Goal: Transaction & Acquisition: Obtain resource

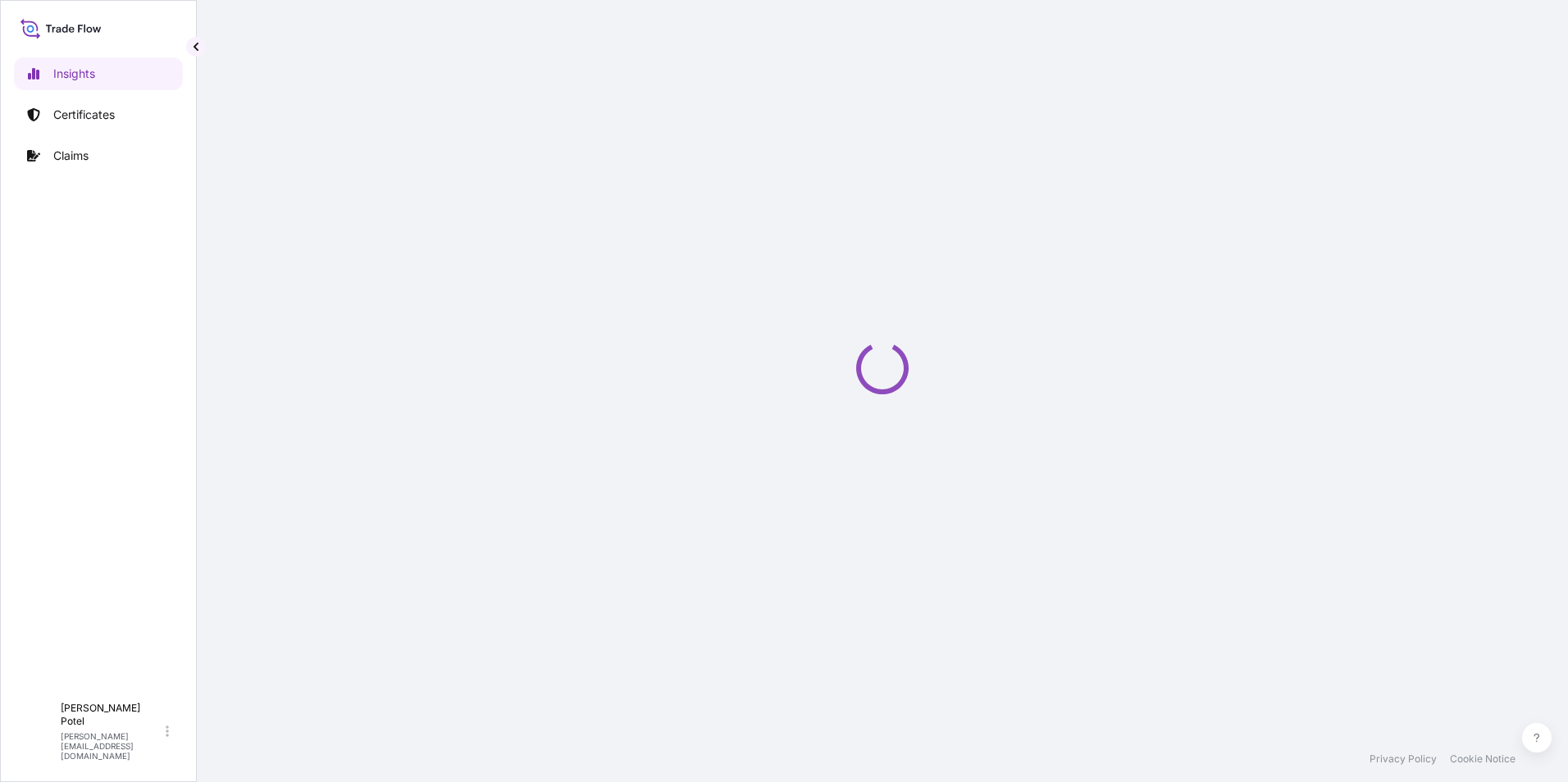
select select "2025"
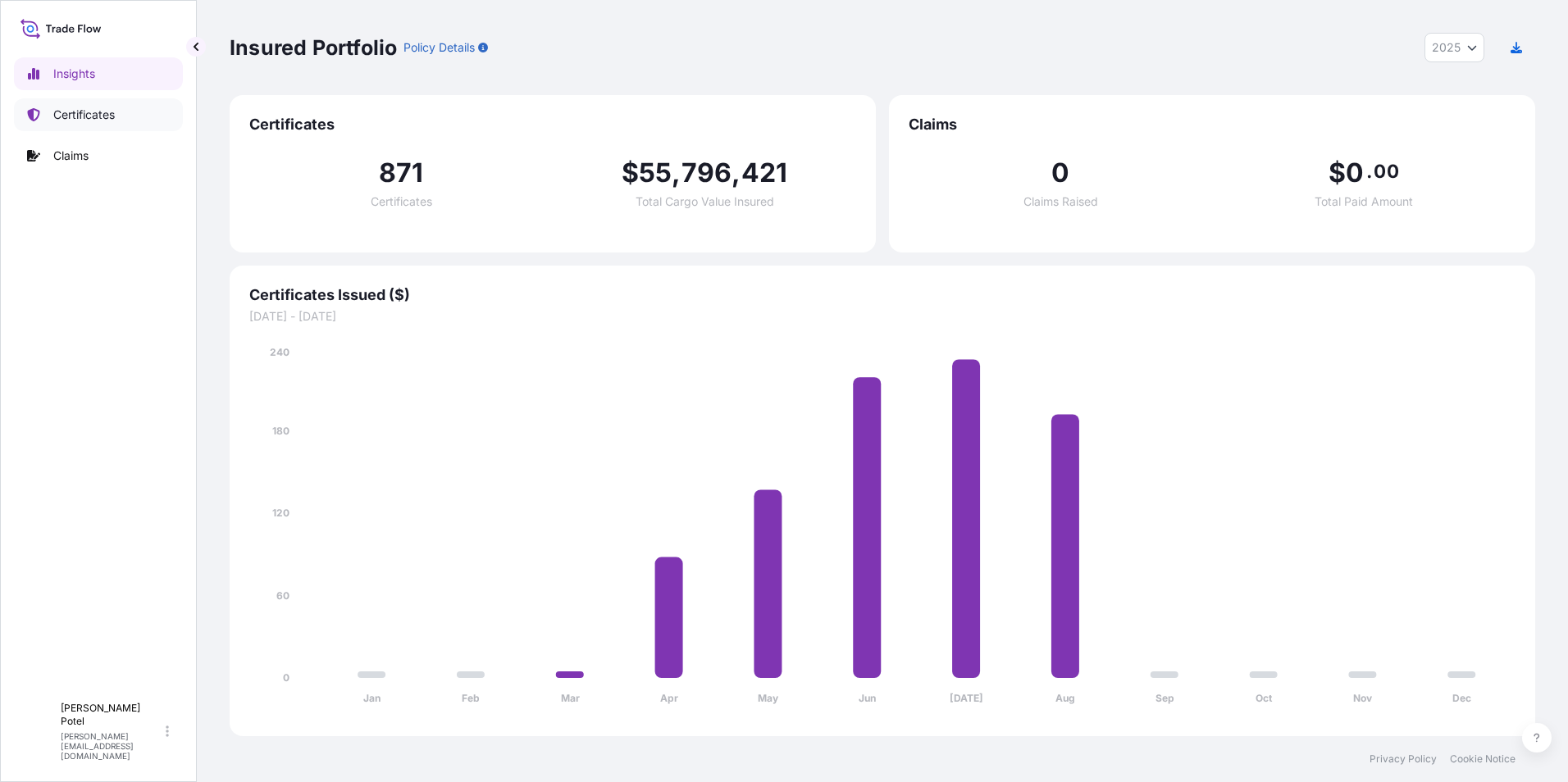
click at [77, 116] on p "Certificates" at bounding box center [84, 115] width 62 height 17
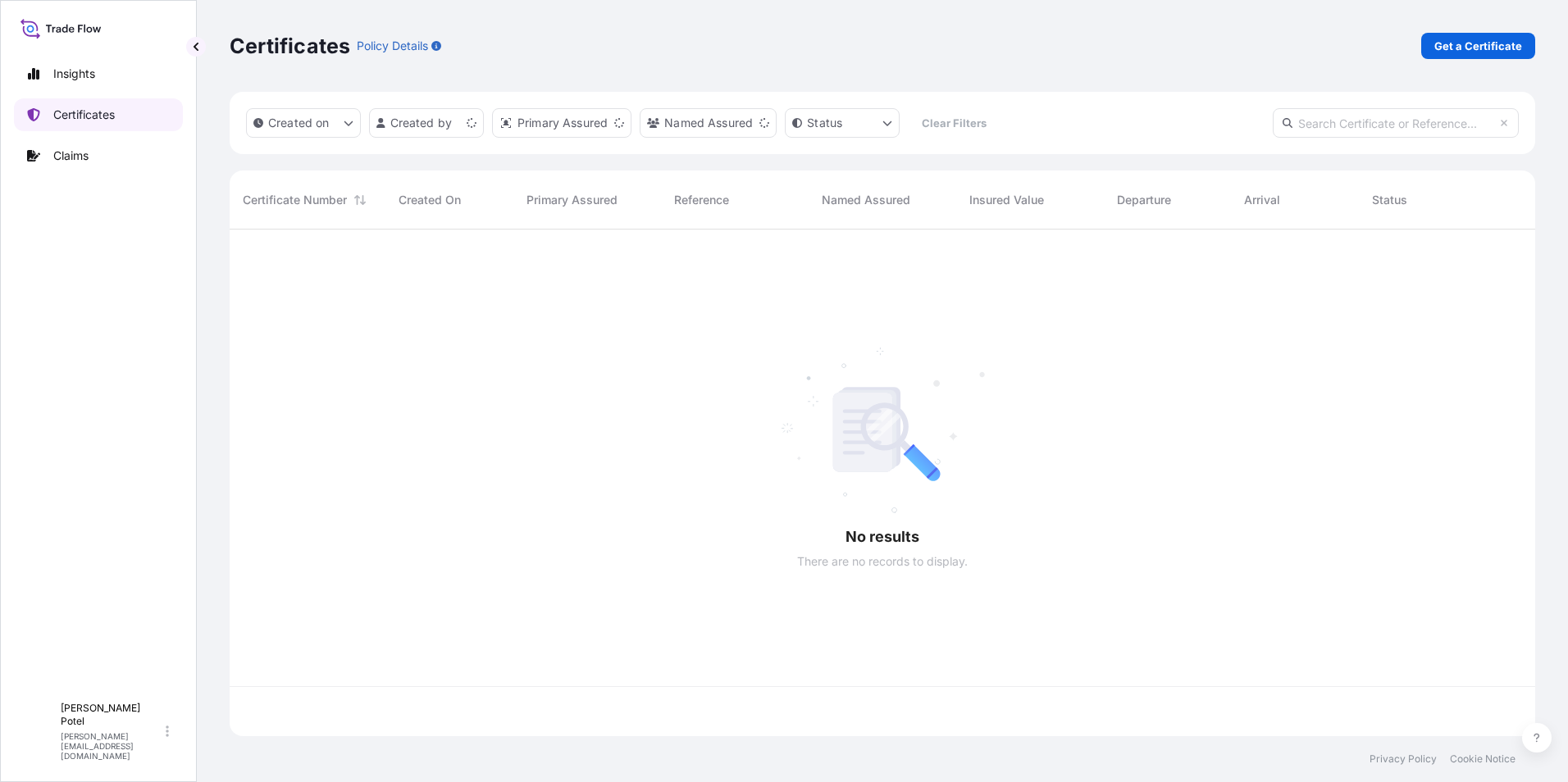
scroll to position [504, 1294]
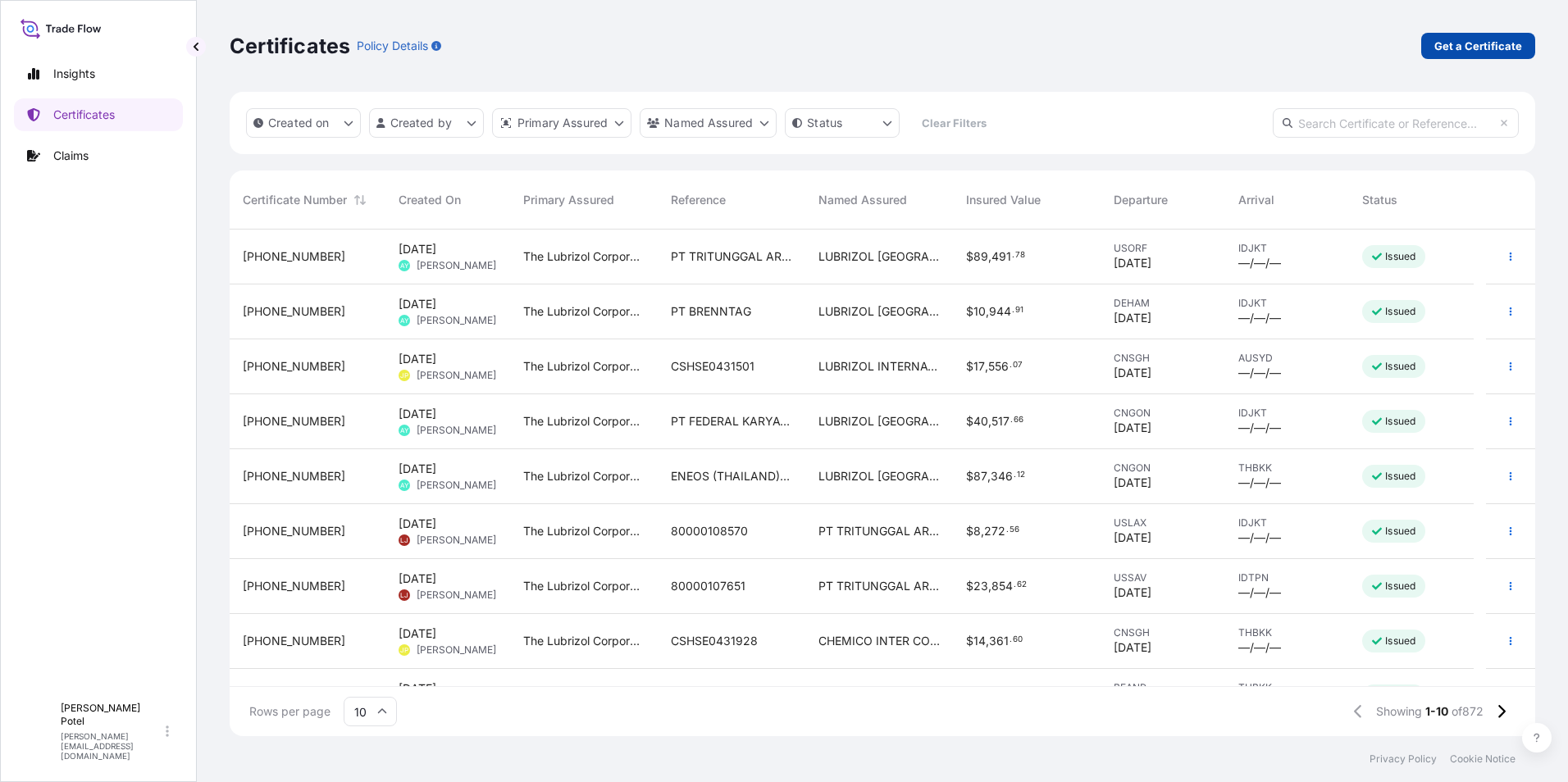
click at [1464, 41] on p "Get a Certificate" at bounding box center [1478, 46] width 88 height 17
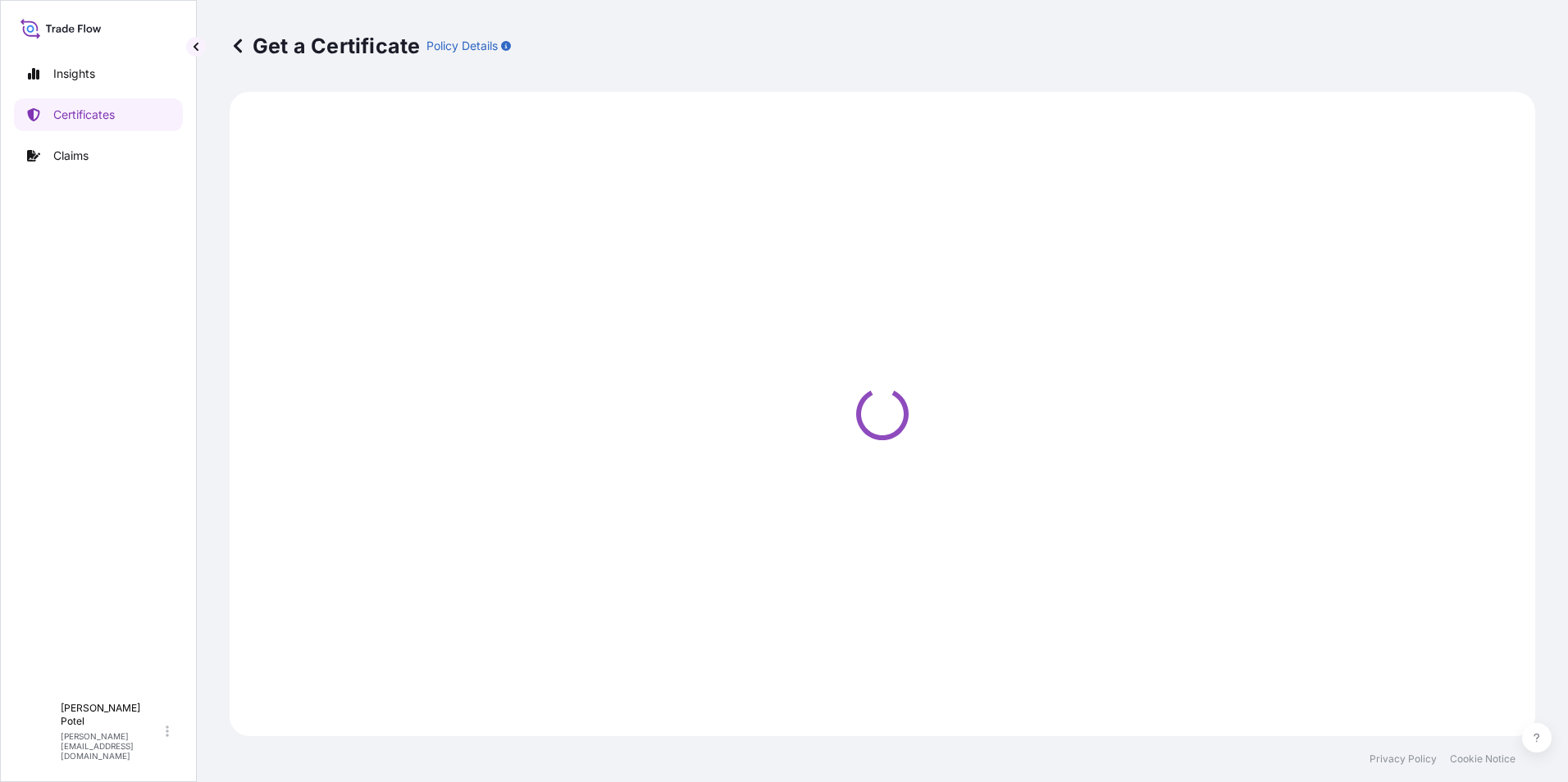
select select "Barge"
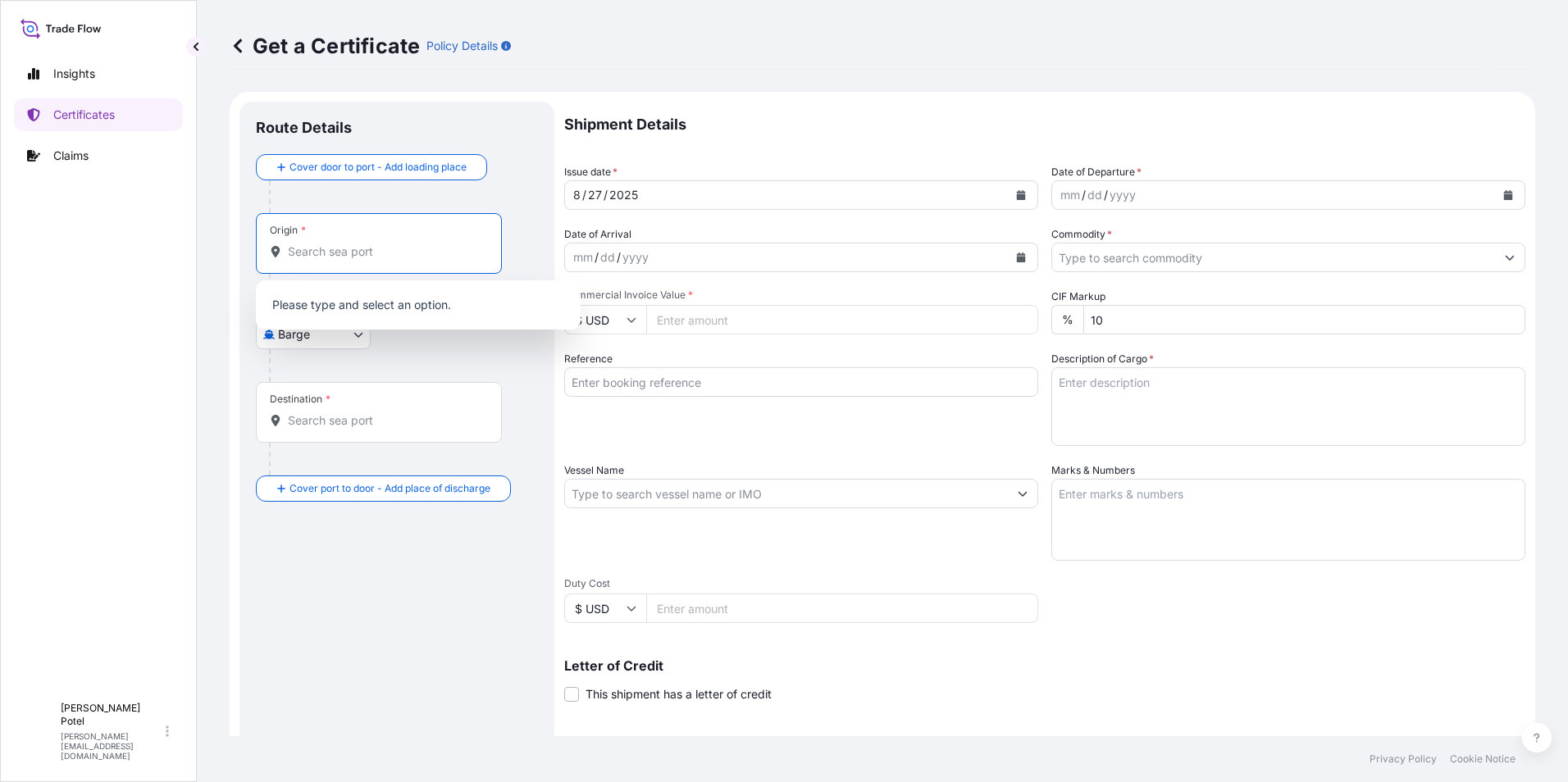
click at [324, 246] on input "Origin *" at bounding box center [384, 252] width 193 height 17
click at [389, 259] on input "[GEOGRAPHIC_DATA]" at bounding box center [384, 252] width 193 height 17
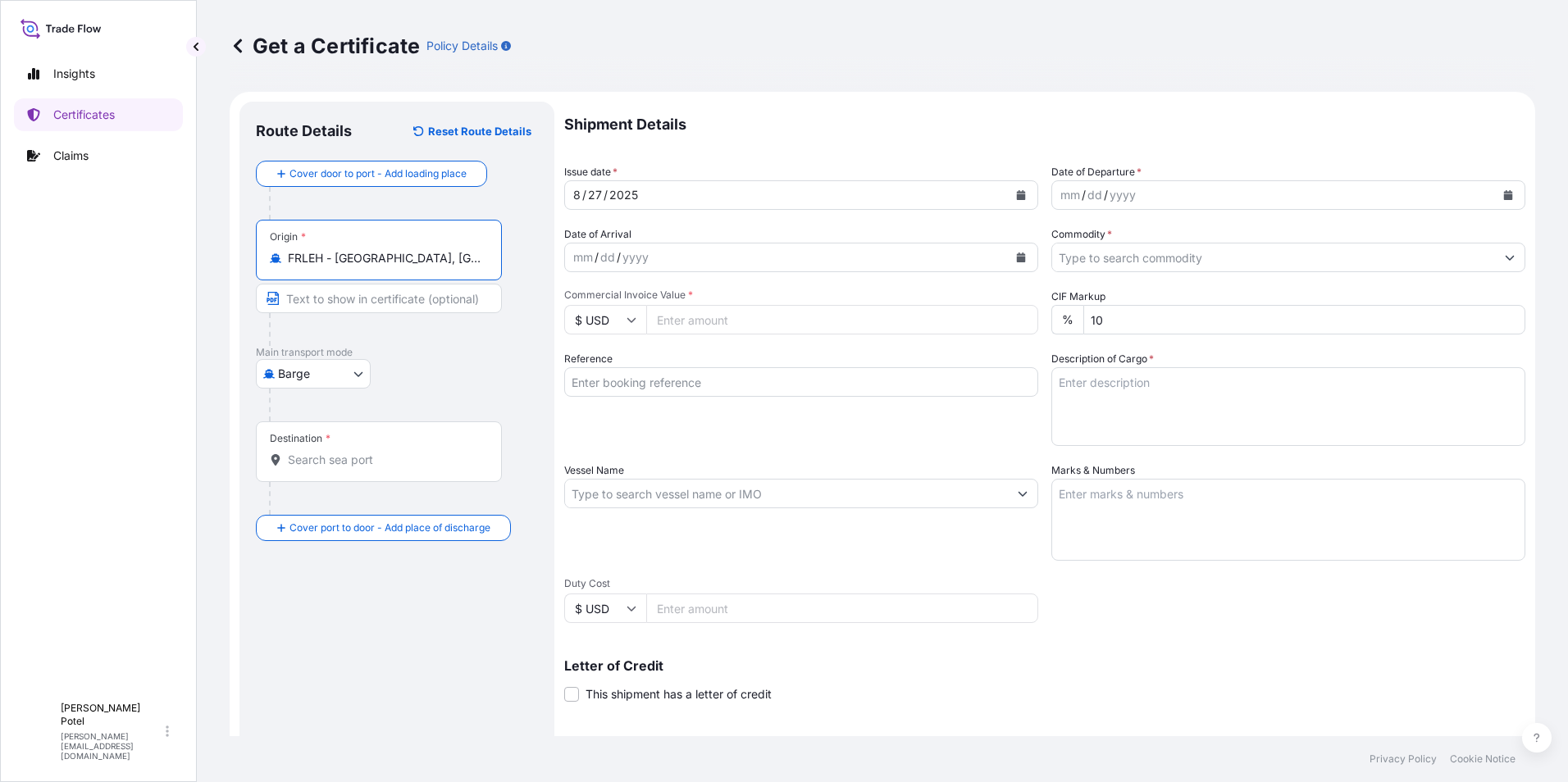
type input "FRLEH - [GEOGRAPHIC_DATA], [GEOGRAPHIC_DATA]"
click at [319, 462] on input "Destination *" at bounding box center [384, 460] width 193 height 17
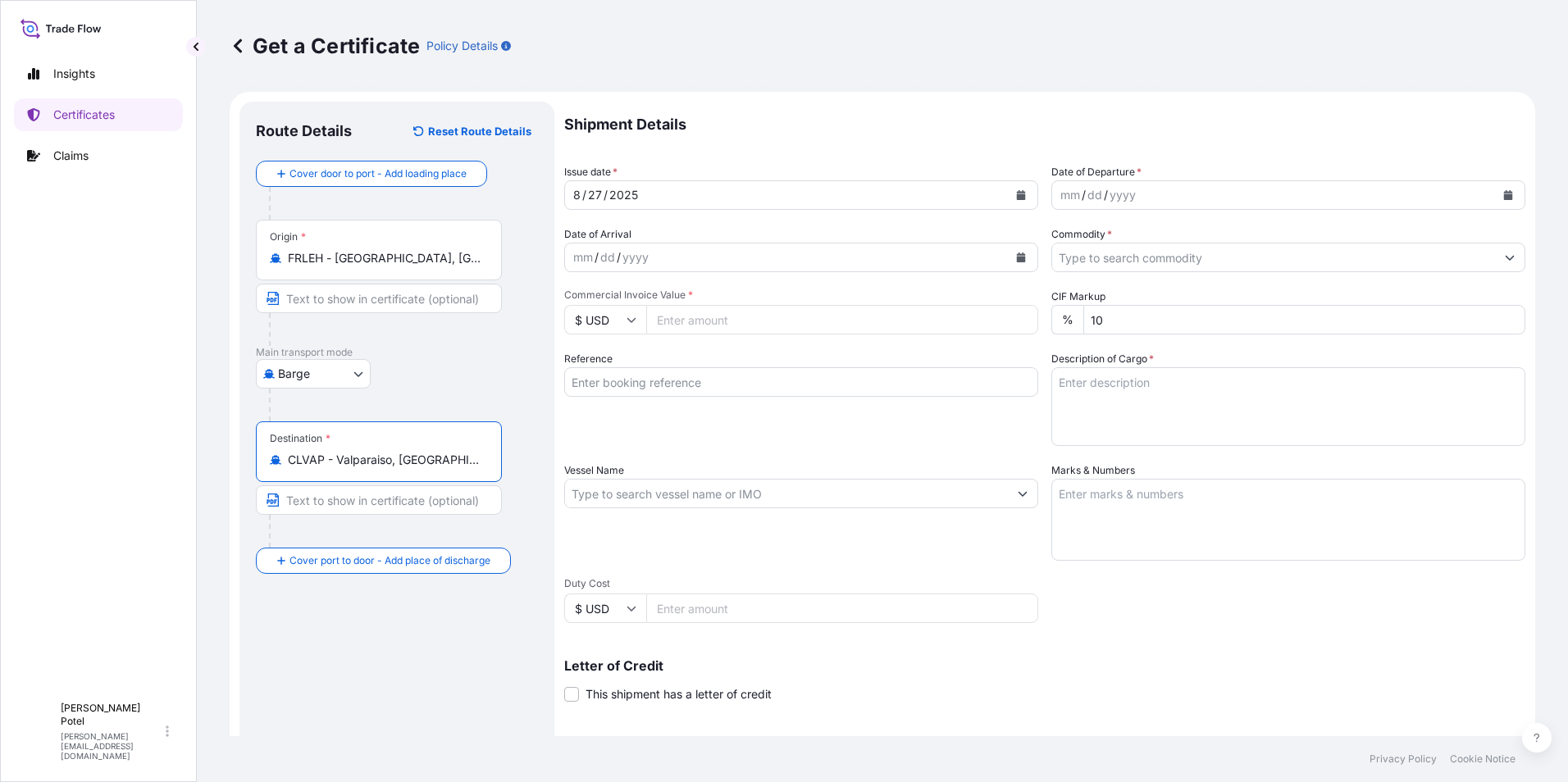
type input "CLVAP - Valparaiso, [GEOGRAPHIC_DATA]"
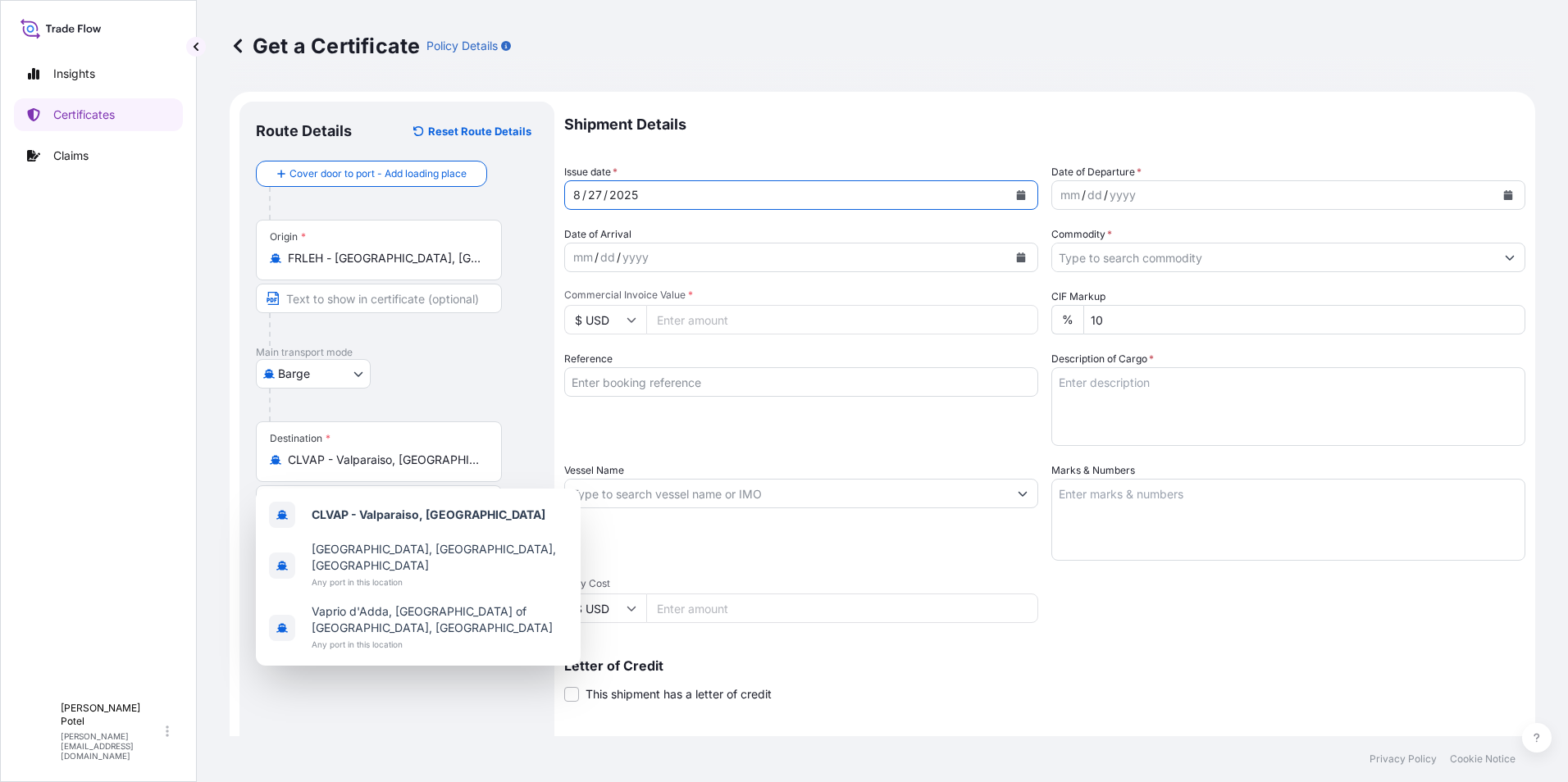
click at [1017, 198] on icon "Calendar" at bounding box center [1022, 195] width 9 height 10
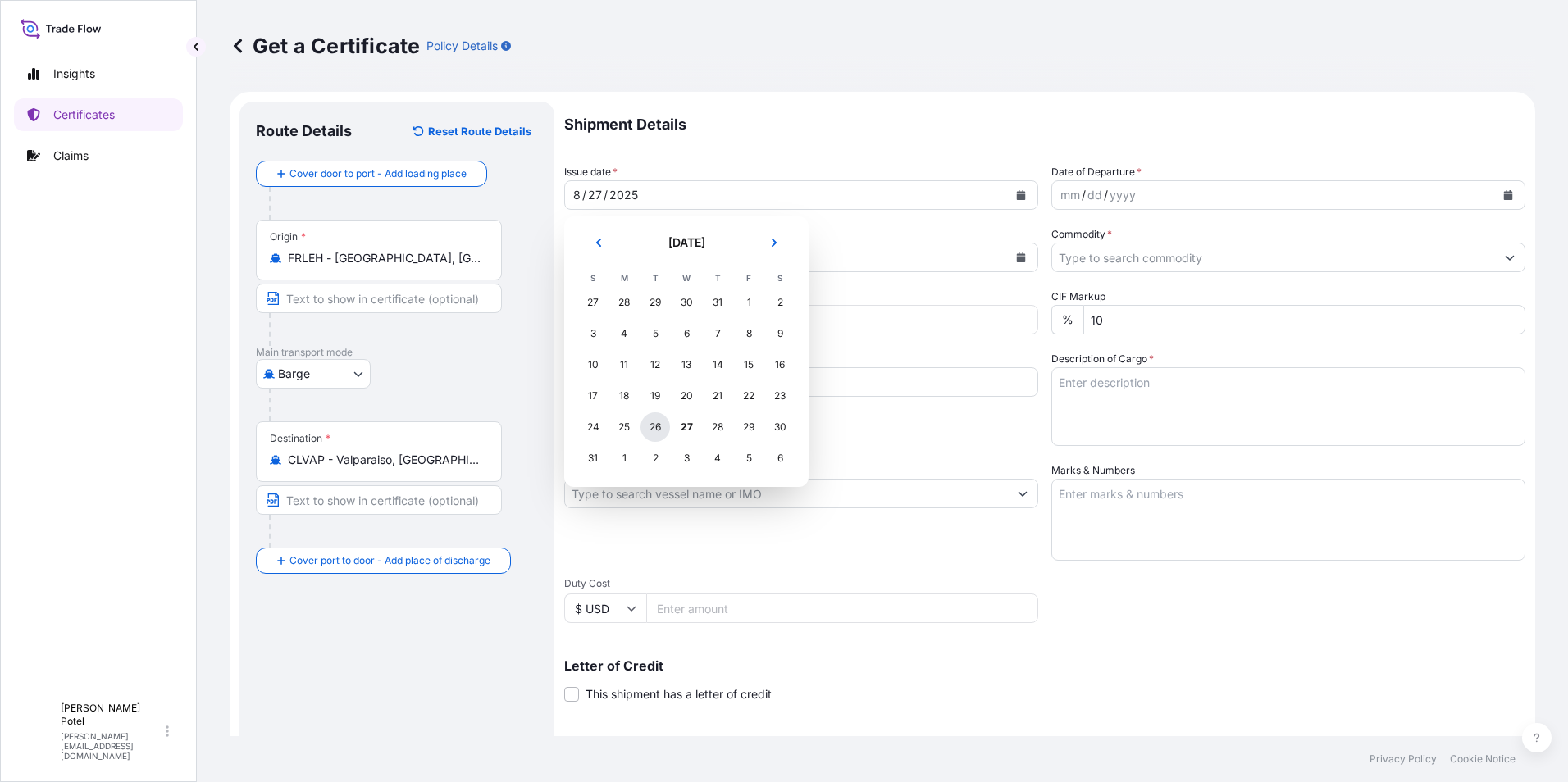
click at [664, 430] on div "26" at bounding box center [655, 427] width 30 height 30
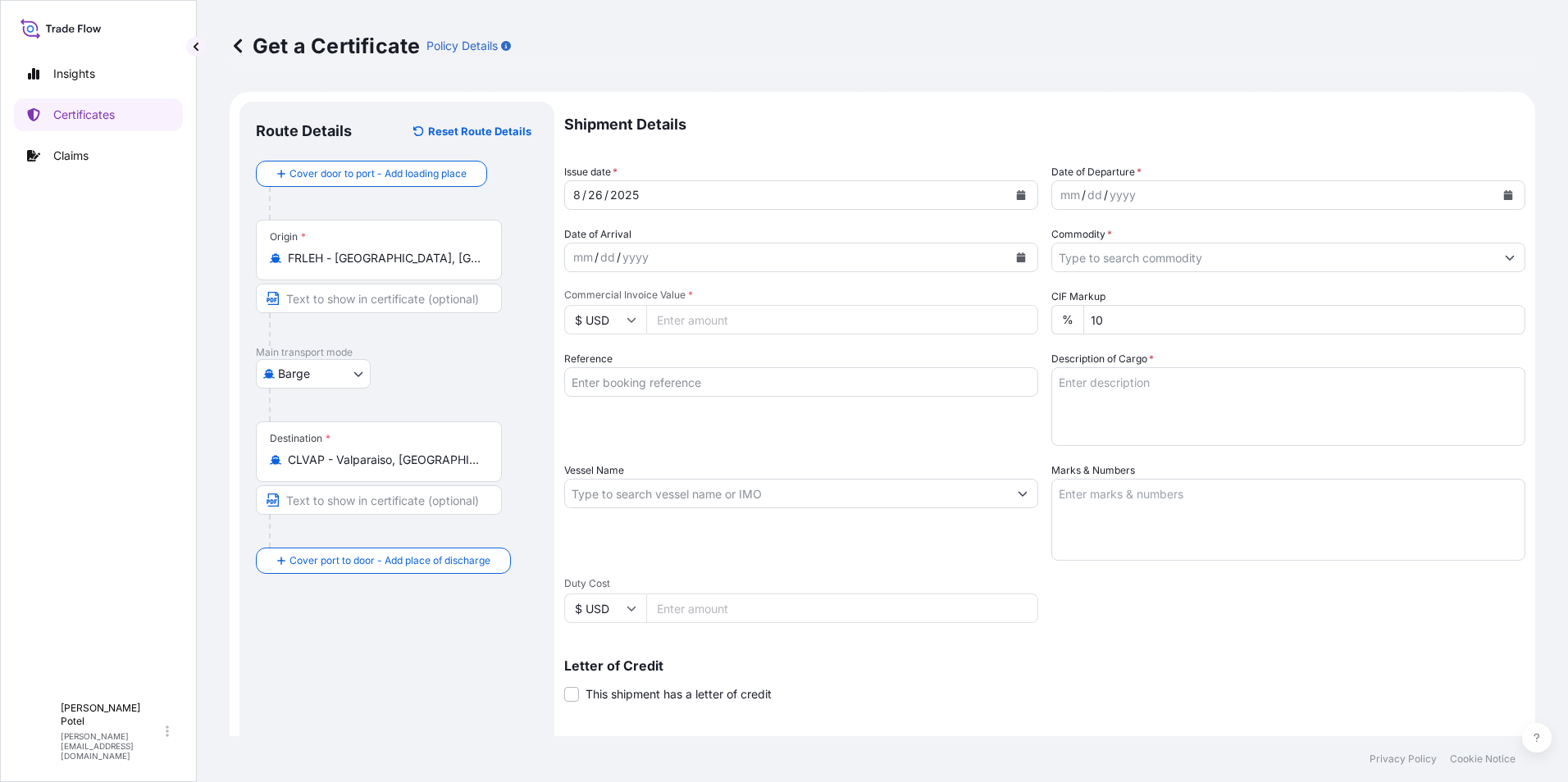
click at [1505, 196] on icon "Calendar" at bounding box center [1509, 195] width 9 height 10
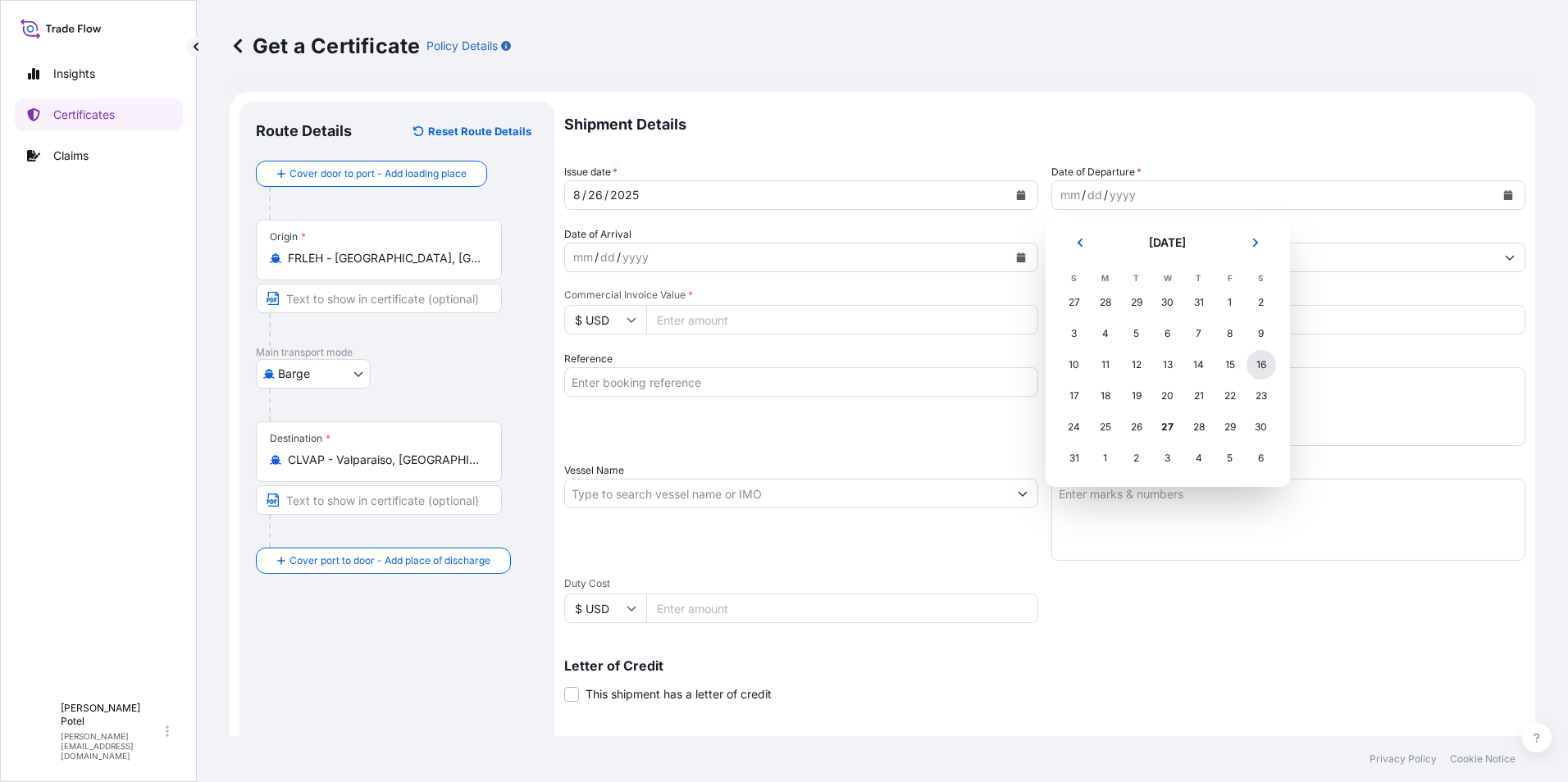
click at [1265, 365] on div "16" at bounding box center [1262, 365] width 30 height 30
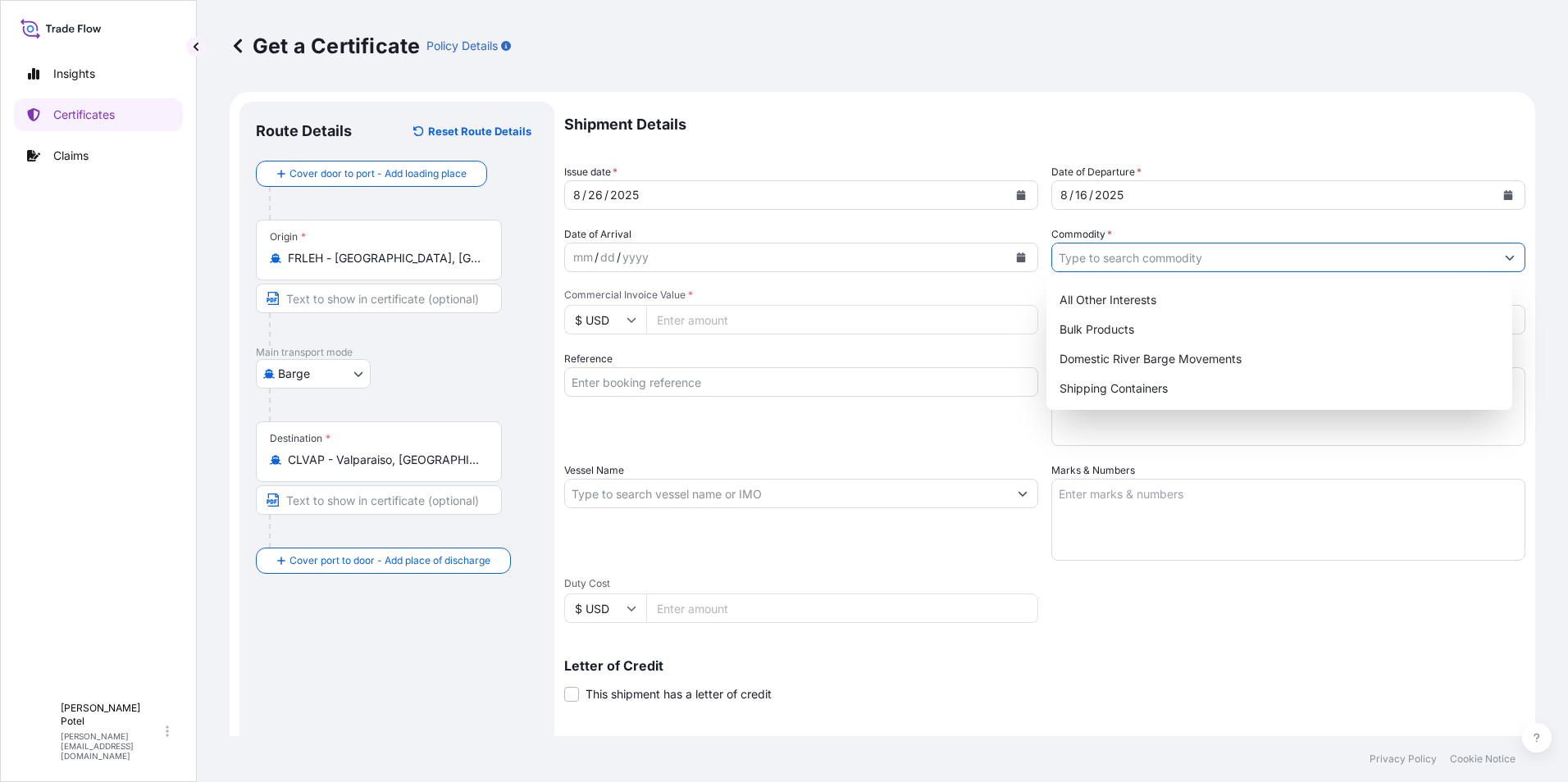
click at [1102, 258] on input "Commodity *" at bounding box center [1274, 258] width 443 height 30
click at [1103, 381] on div "Shipping Containers" at bounding box center [1280, 389] width 454 height 30
type input "Shipping Containers"
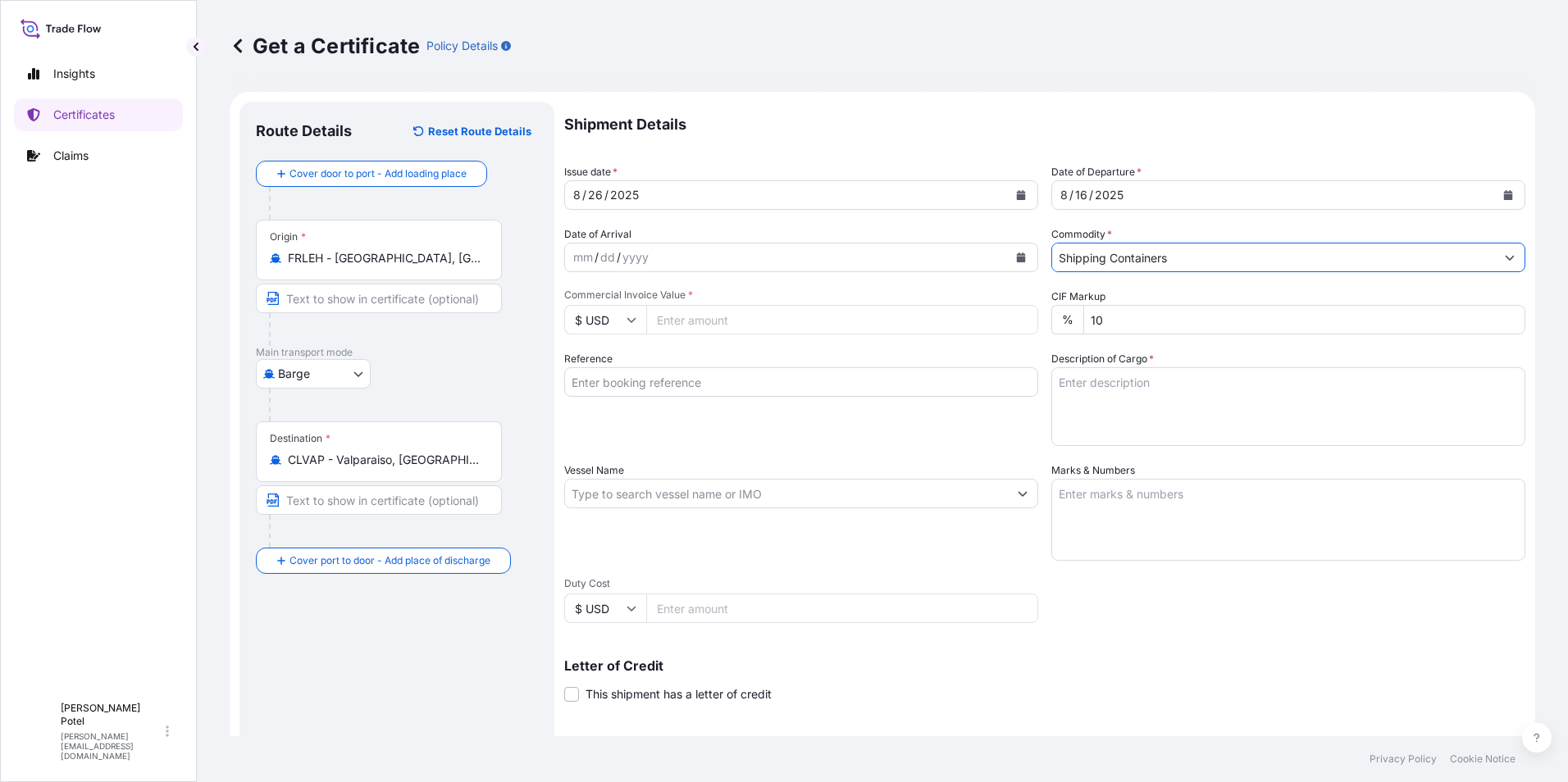
click at [669, 321] on input "Commercial Invoice Value *" at bounding box center [842, 320] width 392 height 30
click at [673, 319] on input "Commercial Invoice Value *" at bounding box center [842, 320] width 392 height 30
type input "63550"
type input "63550.88"
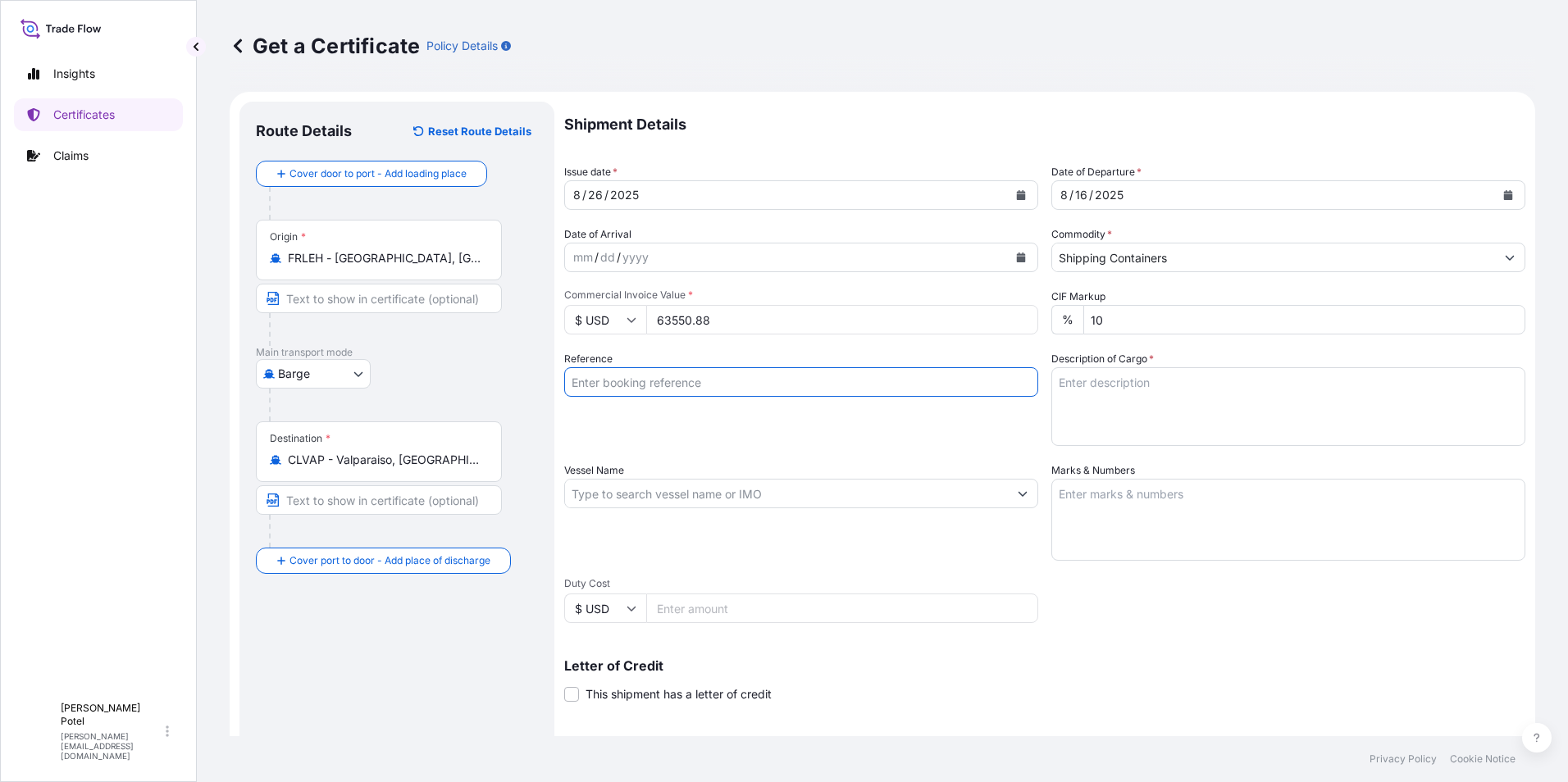
drag, startPoint x: 633, startPoint y: 378, endPoint x: 74, endPoint y: 550, distance: 584.9
click at [633, 378] on input "Reference" at bounding box center [802, 383] width 474 height 30
type input "4215712 - CL-015/25"
click at [589, 486] on input "Vessel Name" at bounding box center [786, 494] width 443 height 30
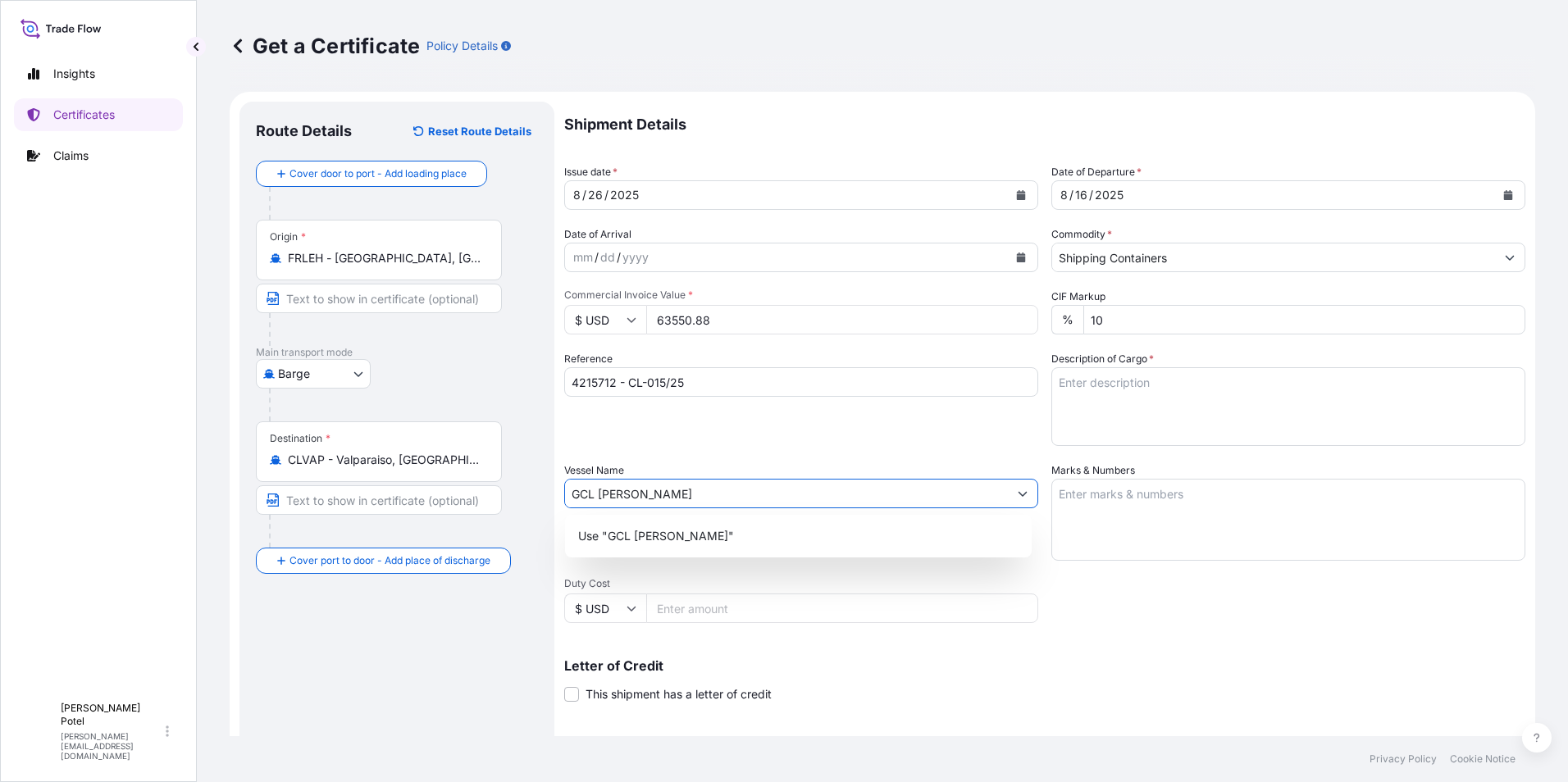
click at [726, 412] on div "Reference 4215712 - CL-015/25" at bounding box center [802, 398] width 474 height 95
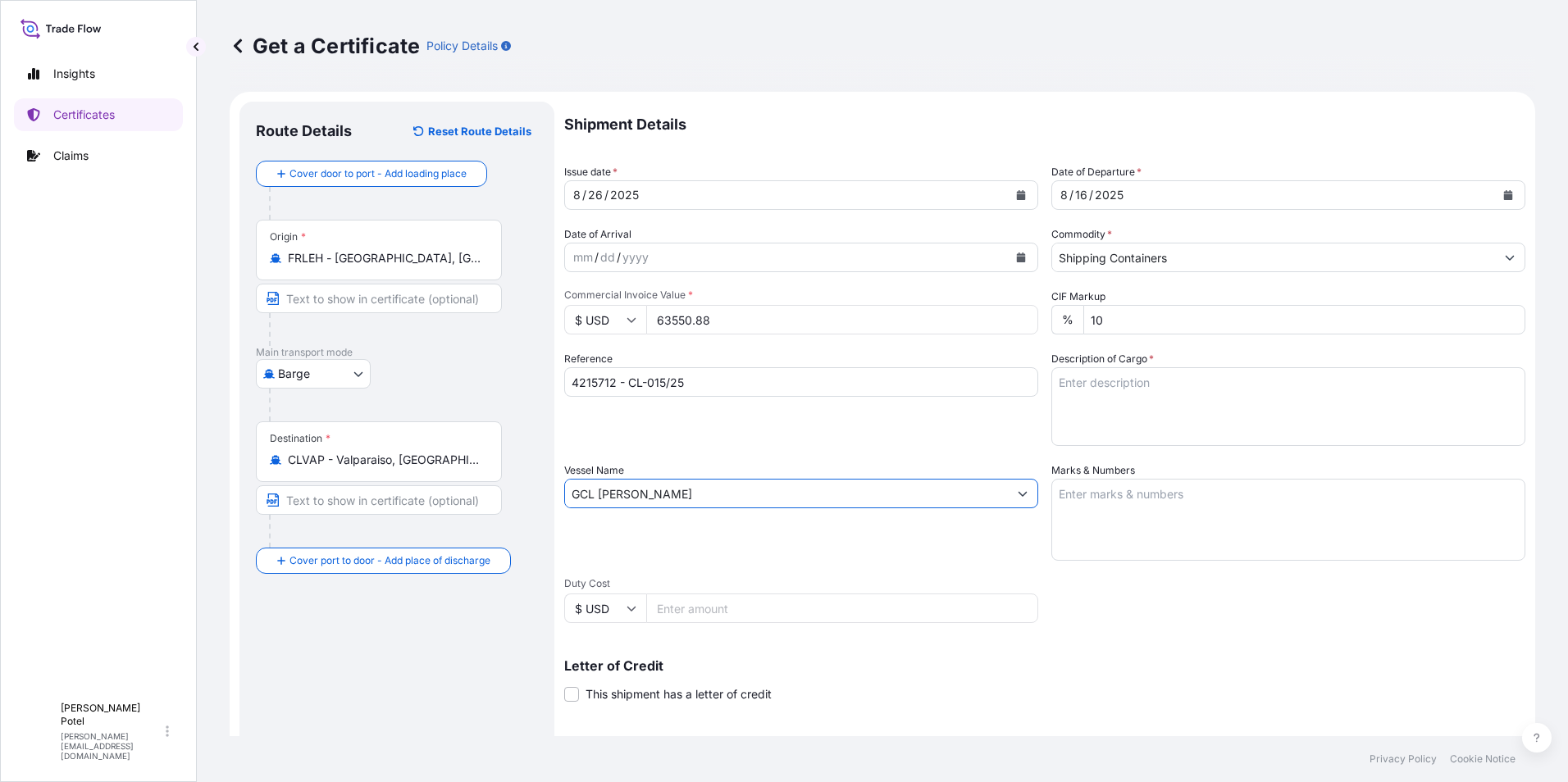
click at [589, 500] on input "GCL [PERSON_NAME]" at bounding box center [786, 494] width 443 height 30
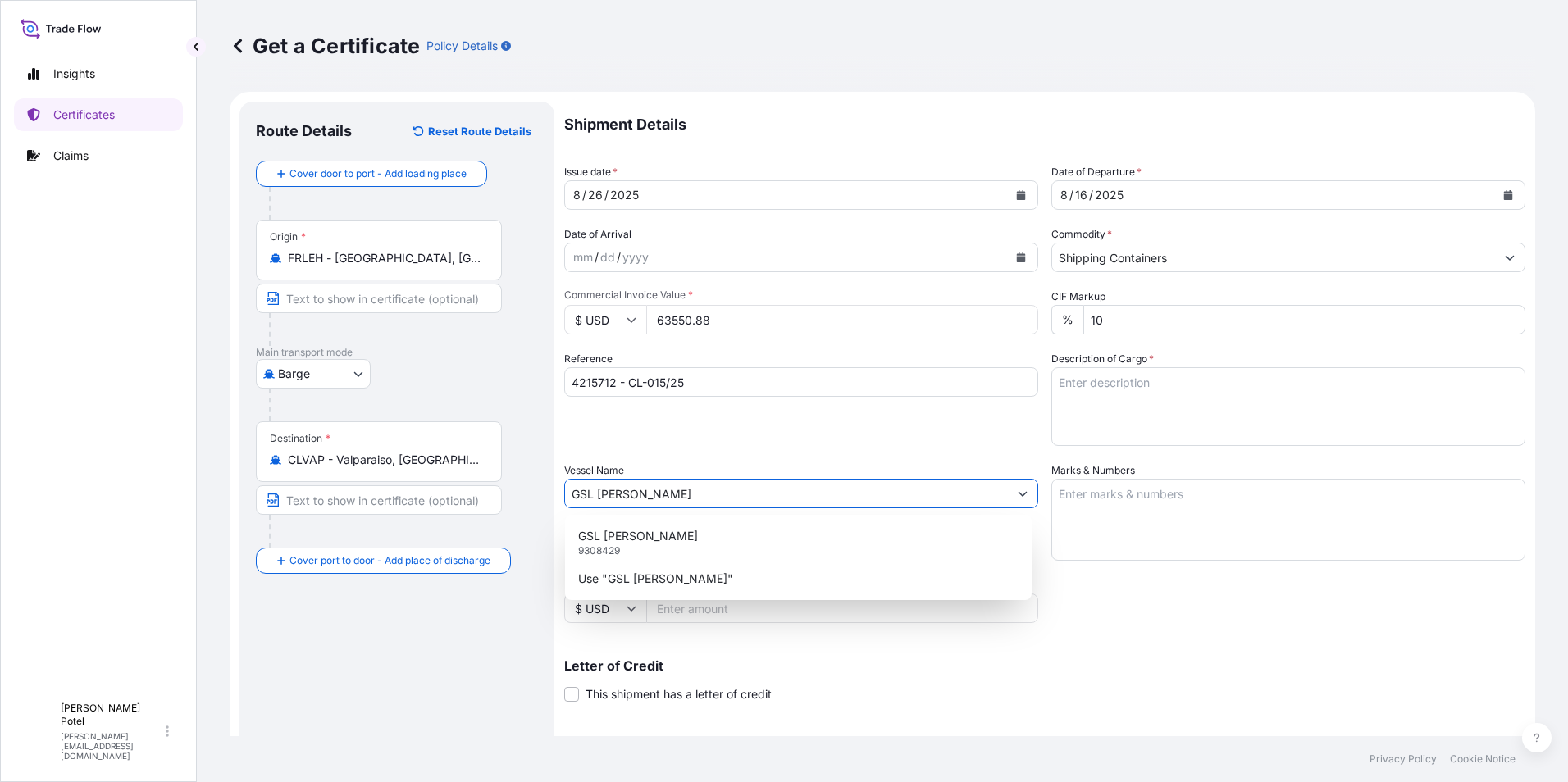
type input "GSL [PERSON_NAME]"
click at [661, 435] on div "Reference 4215712 - CL-015/25" at bounding box center [802, 398] width 474 height 95
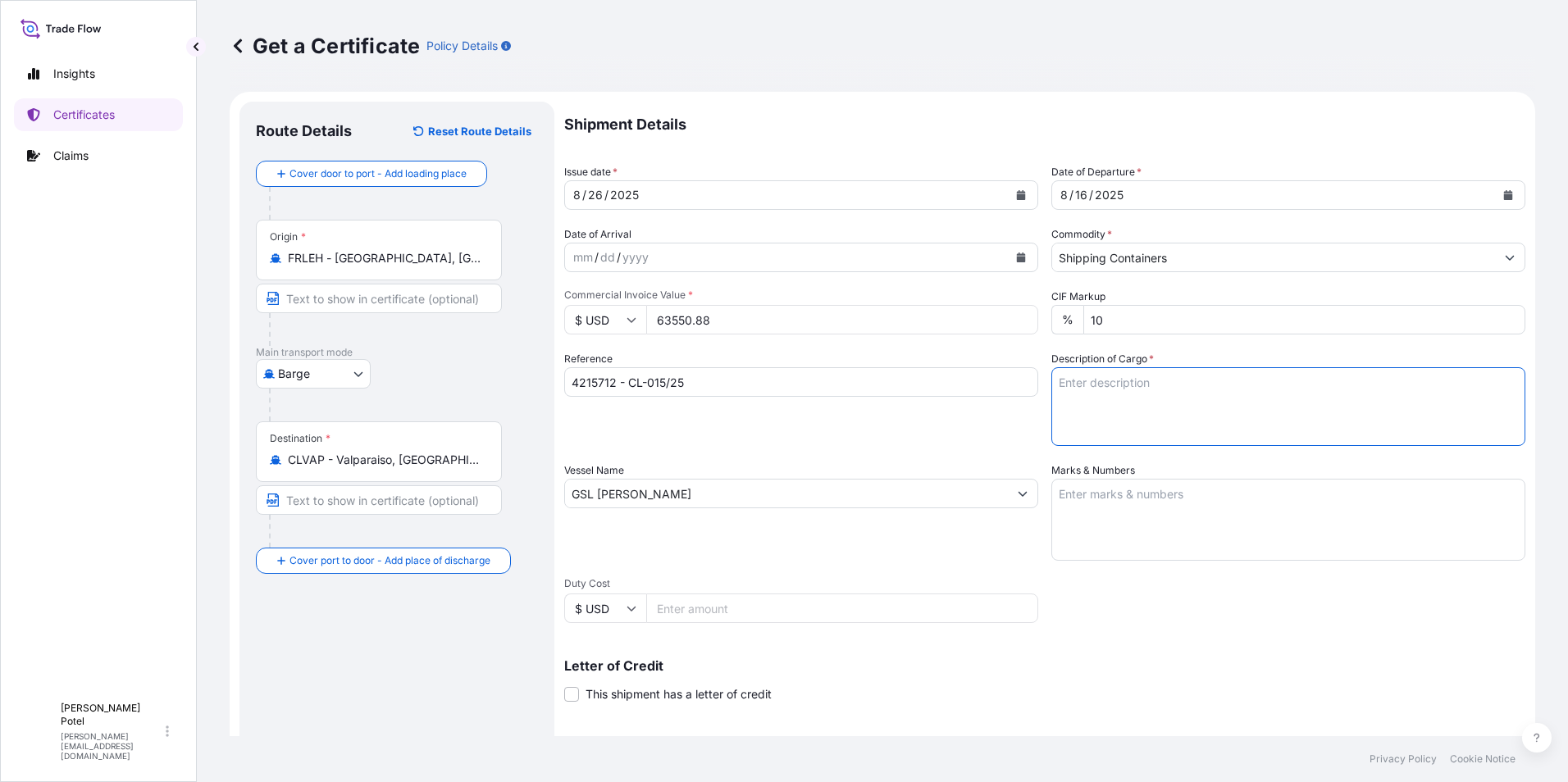
click at [1104, 374] on textarea "Description of Cargo *" at bounding box center [1289, 407] width 474 height 78
click at [1079, 408] on textarea "Additive for lubricating oil" at bounding box center [1289, 407] width 474 height 78
type textarea "Additive for lubricating oil 35 drums of BAR2010 net weight 6860 Kg 45 drums of…"
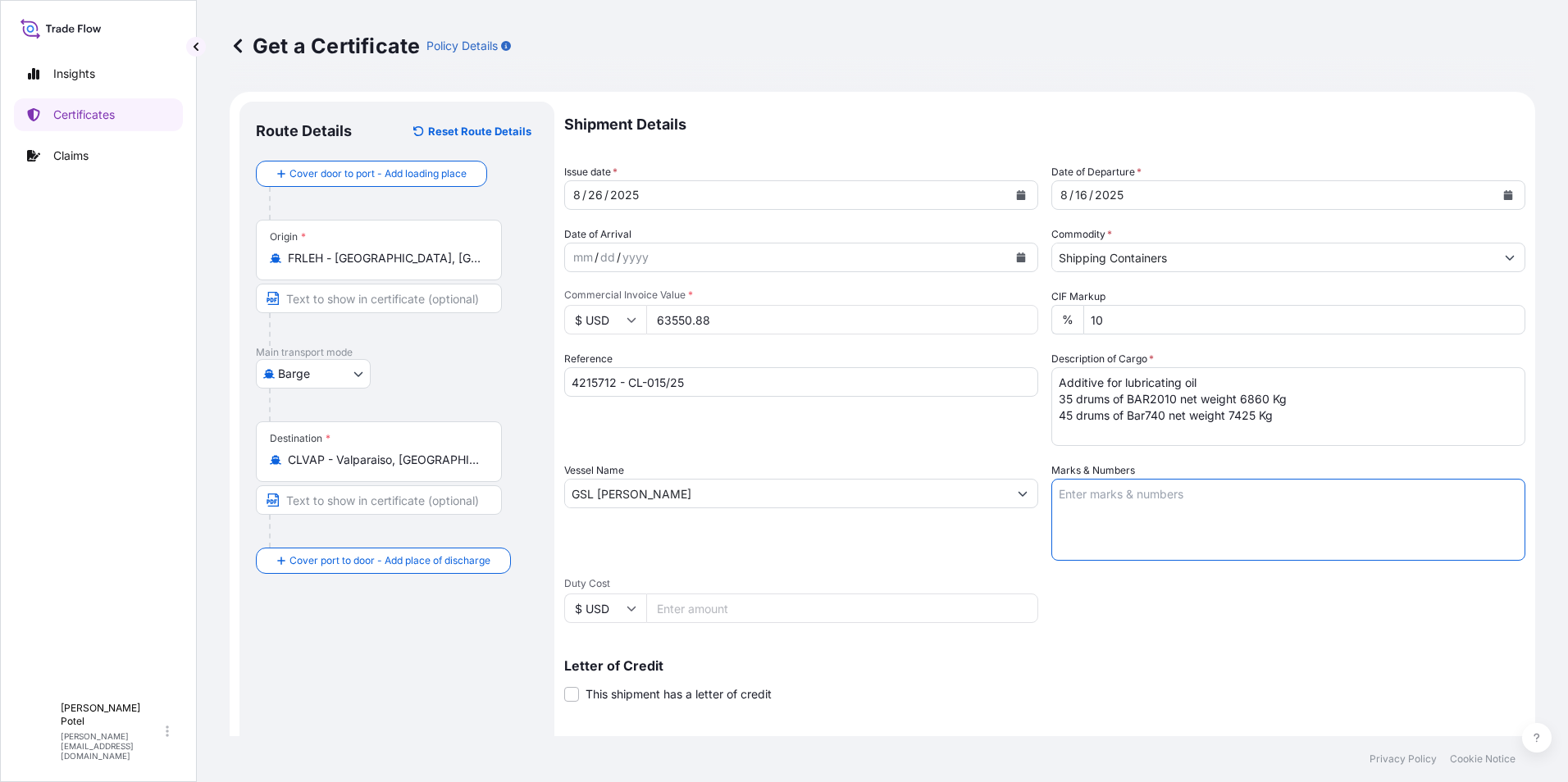
click at [1056, 499] on textarea "Marks & Numbers" at bounding box center [1289, 520] width 474 height 82
type textarea "C"
click at [1128, 491] on textarea "Container" at bounding box center [1289, 520] width 474 height 82
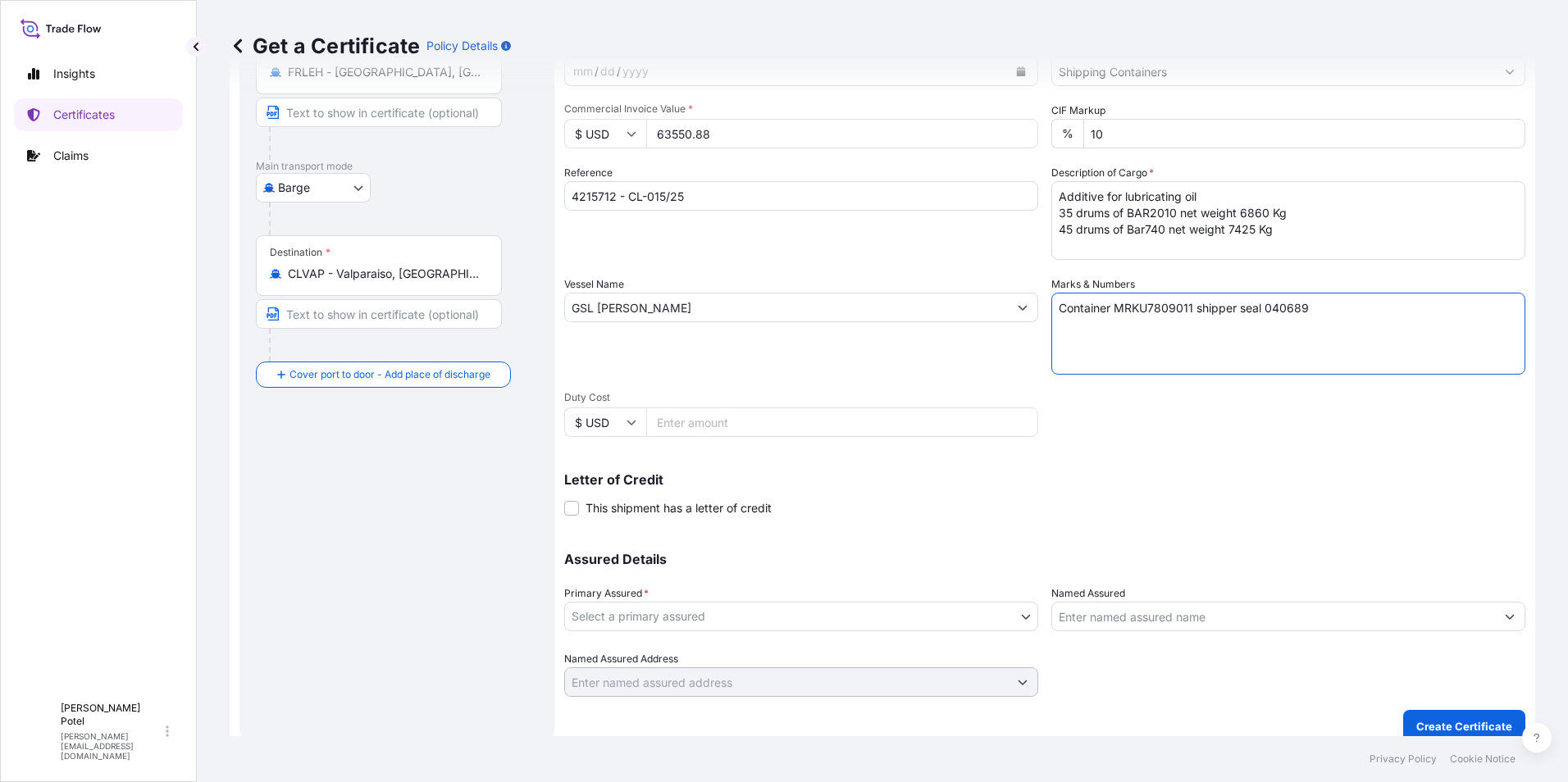
scroll to position [202, 0]
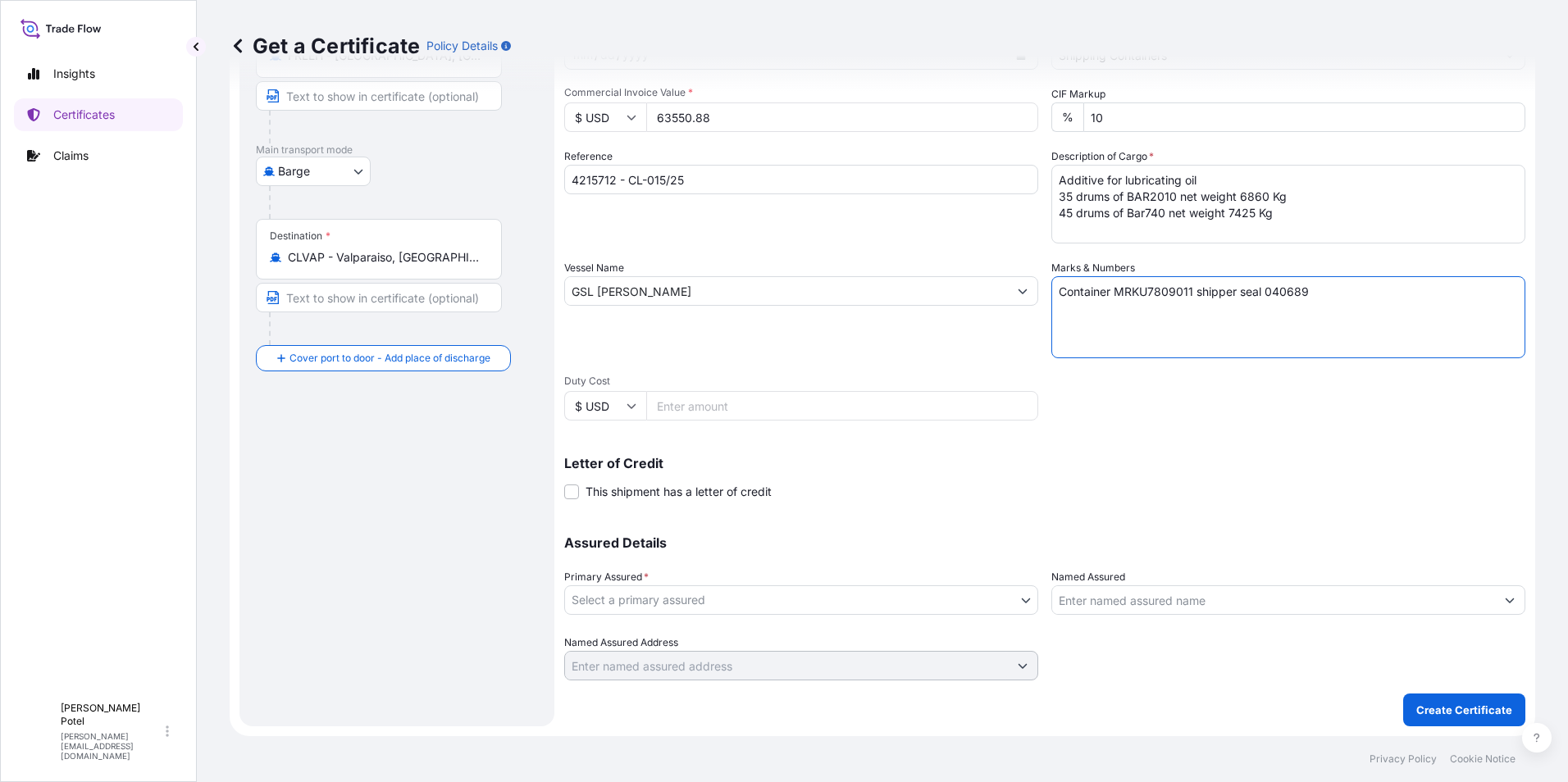
type textarea "Container MRKU7809011 shipper seal 040689"
click at [774, 607] on body "Insights Certificates Claims CC [PERSON_NAME] Potel [EMAIL_ADDRESS][DOMAIN_NAME…" at bounding box center [784, 391] width 1568 height 782
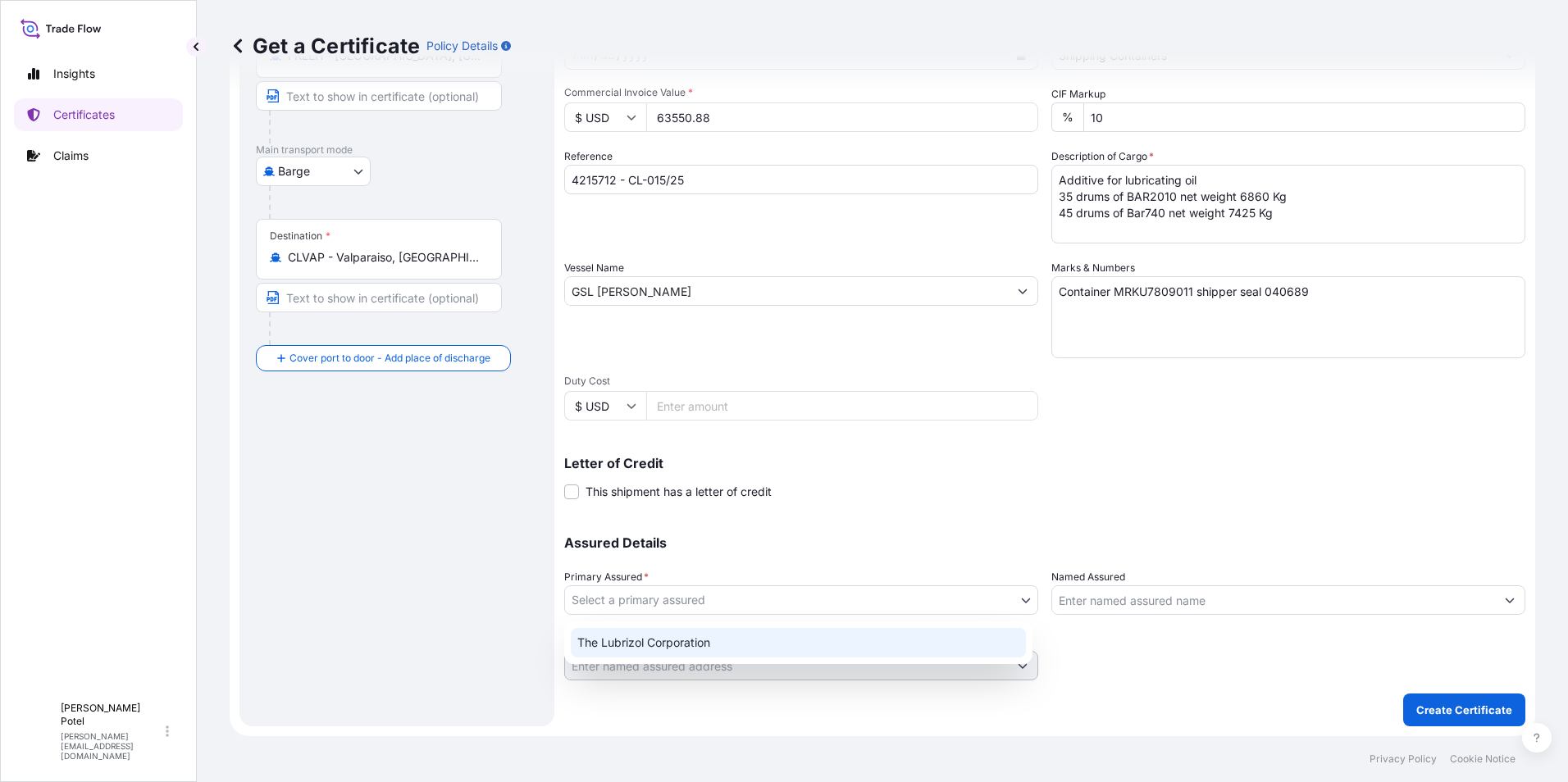
click at [669, 647] on div "The Lubrizol Corporation" at bounding box center [799, 643] width 455 height 30
select select "31566"
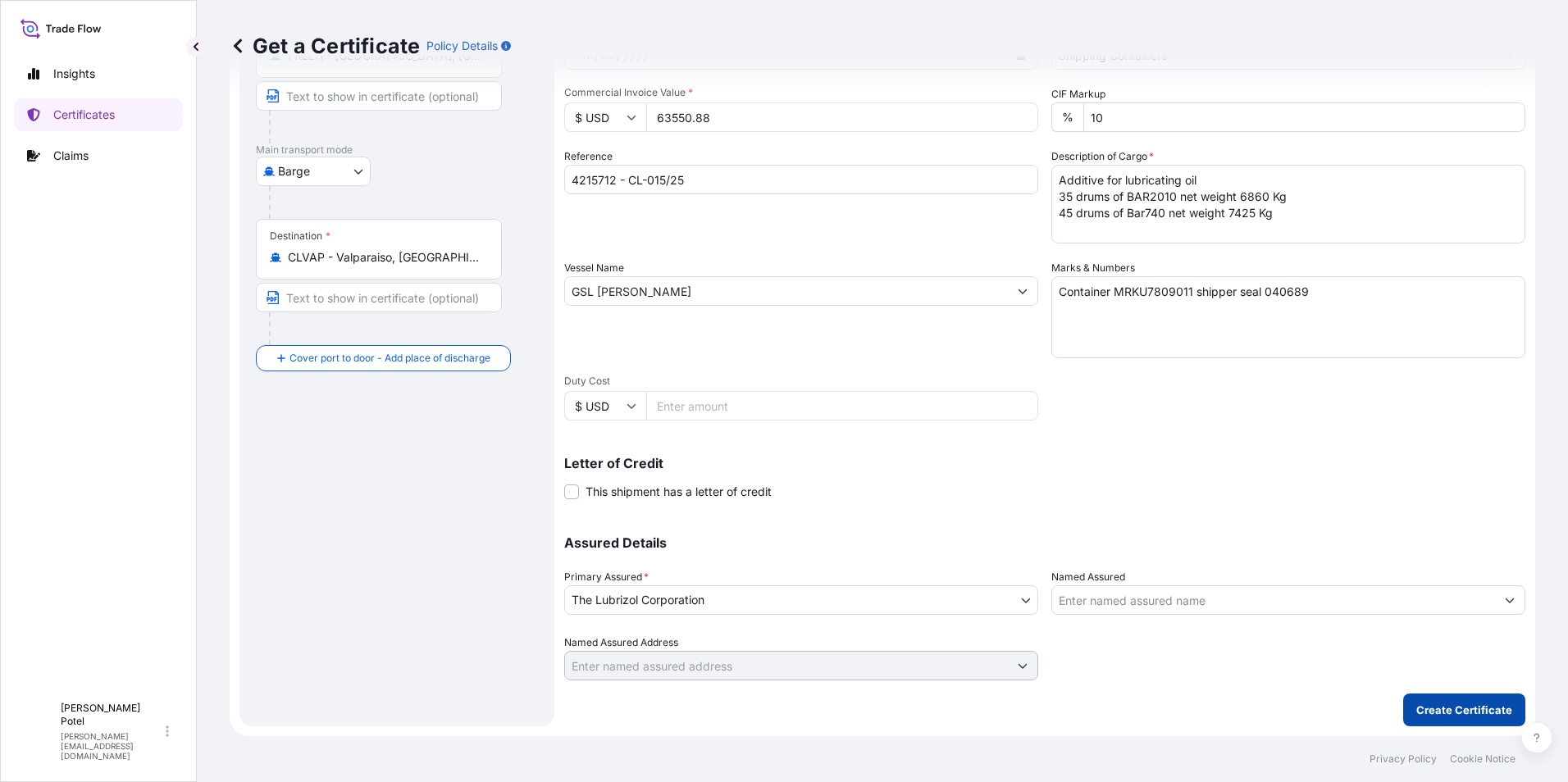
click at [1423, 700] on button "Create Certificate" at bounding box center [1464, 709] width 122 height 33
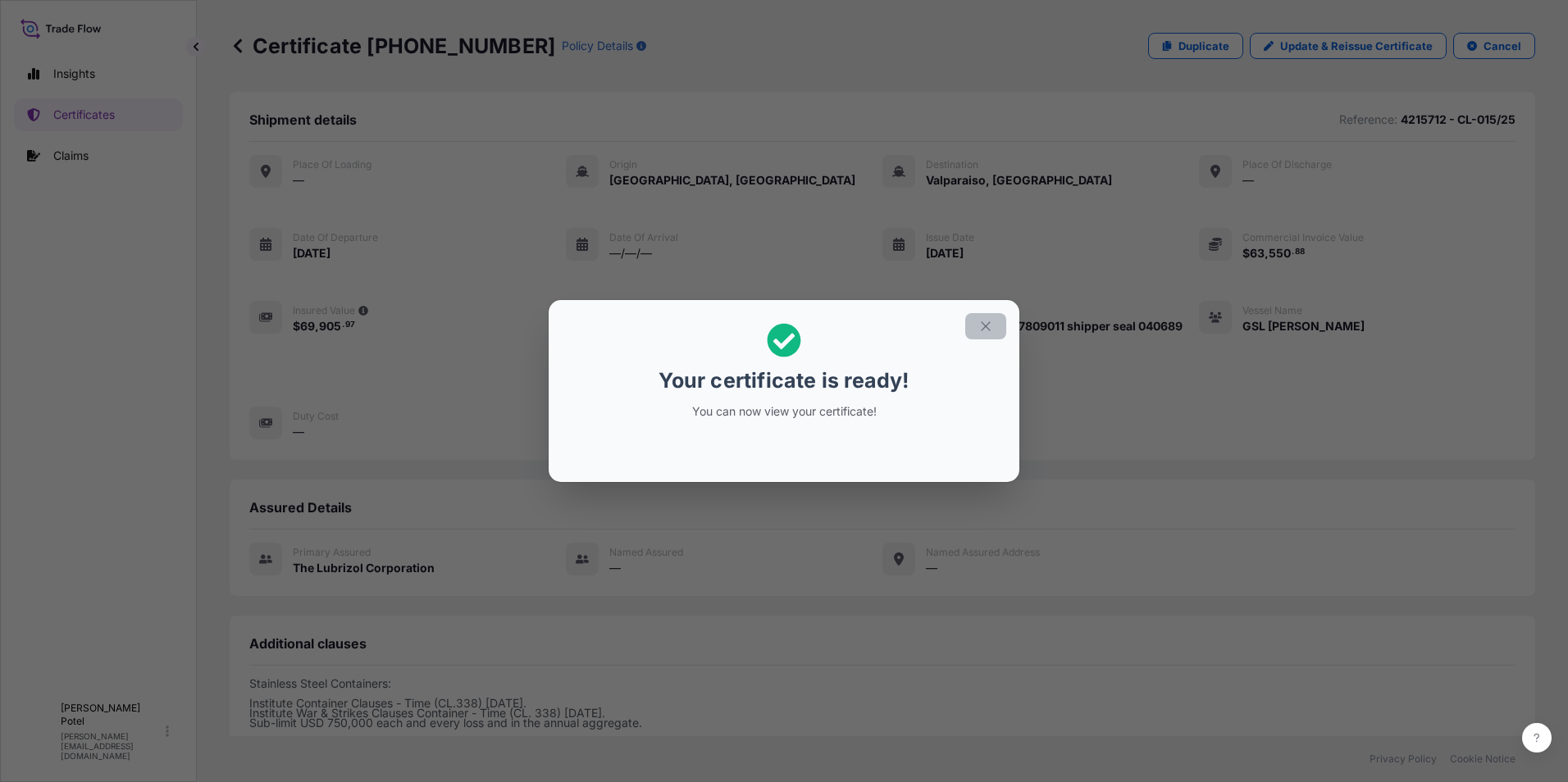
click at [981, 328] on icon "button" at bounding box center [986, 327] width 15 height 15
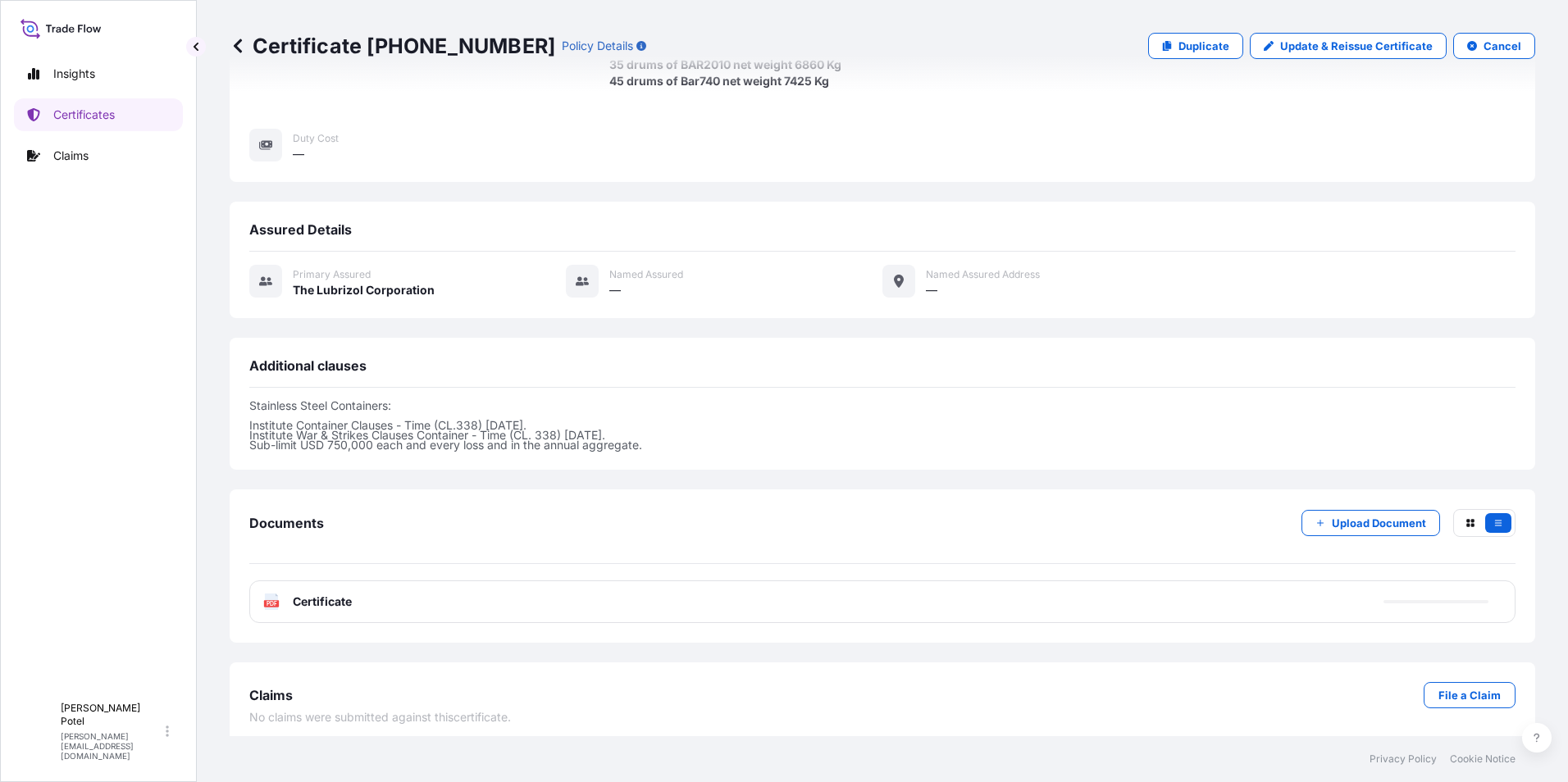
scroll to position [287, 0]
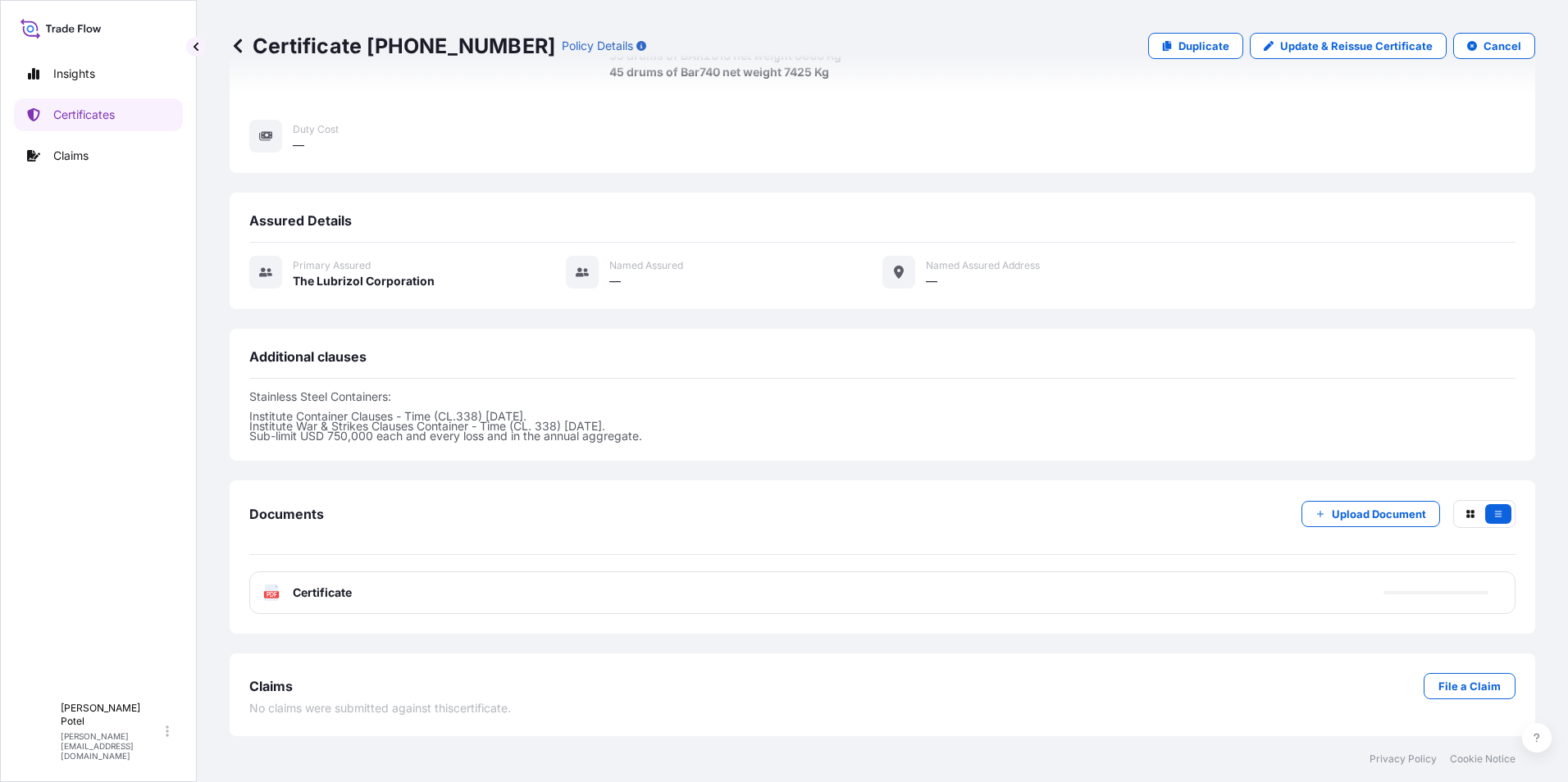
drag, startPoint x: 322, startPoint y: 593, endPoint x: 386, endPoint y: 592, distance: 64.0
click at [386, 592] on div "PDF Certificate" at bounding box center [882, 593] width 1267 height 43
click at [290, 590] on div "PDF Certificate" at bounding box center [307, 593] width 89 height 17
click at [280, 593] on div "PDF Certificate" at bounding box center [307, 593] width 89 height 17
